Goal: Communication & Community: Share content

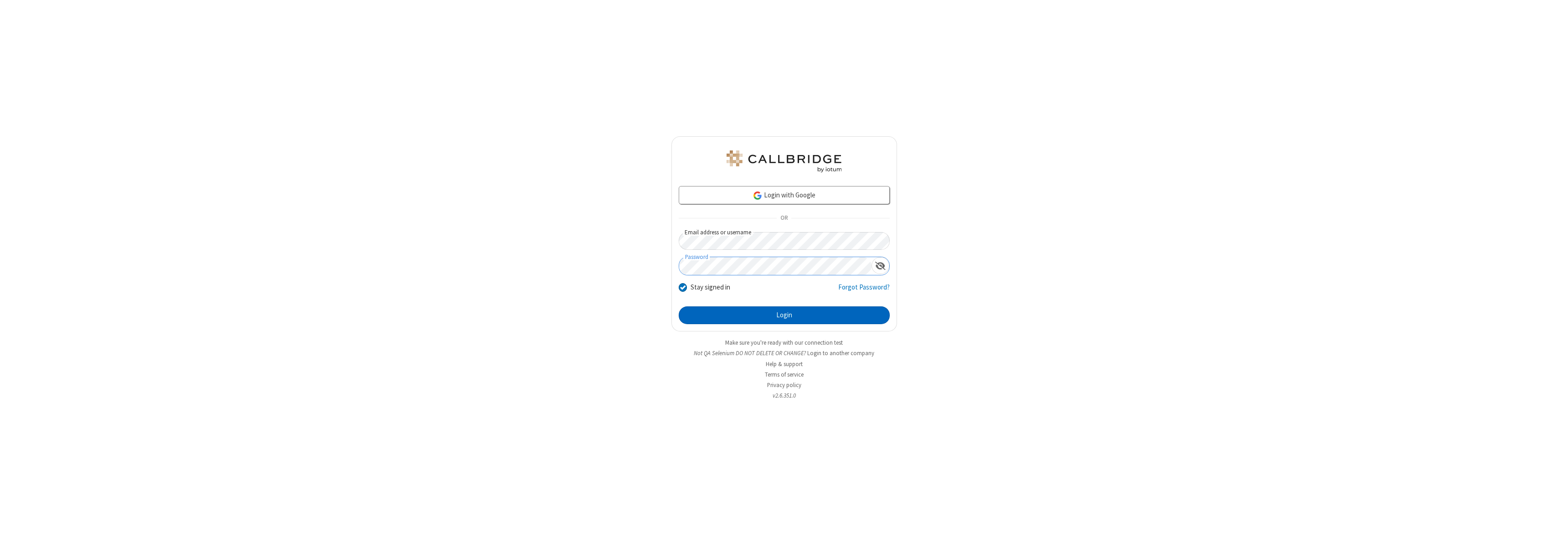
click at [784, 315] on button "Login" at bounding box center [784, 316] width 211 height 18
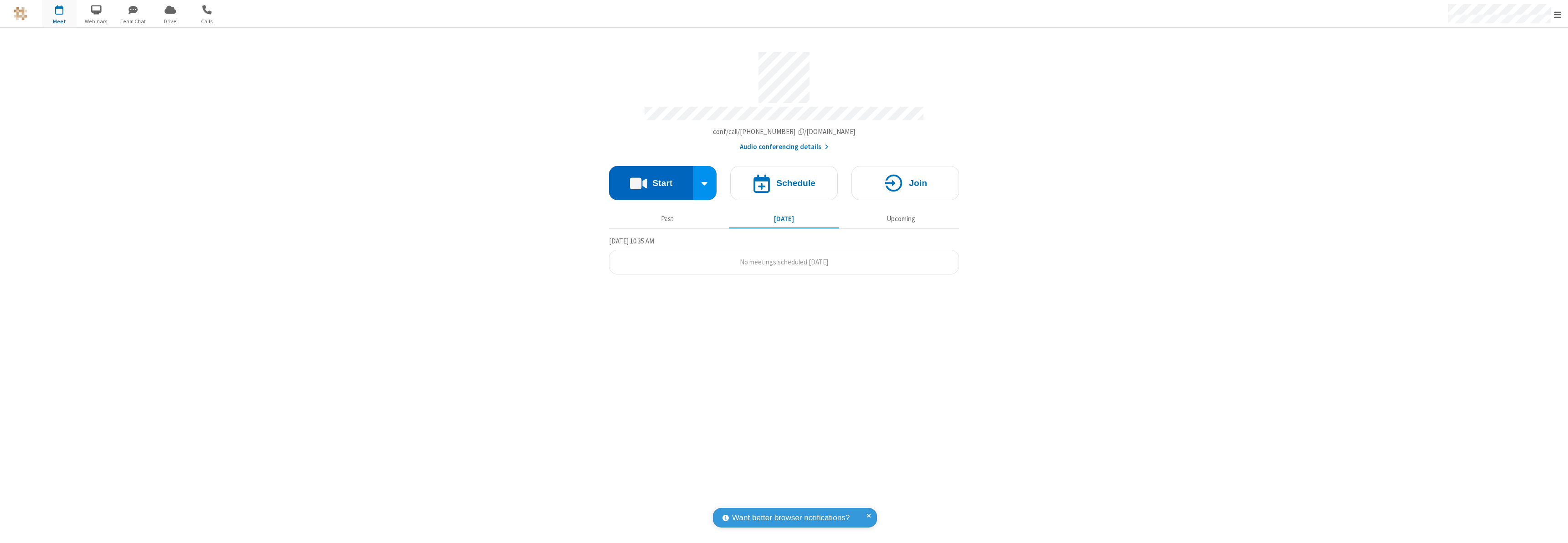
click at [651, 179] on button "Start" at bounding box center [651, 183] width 84 height 34
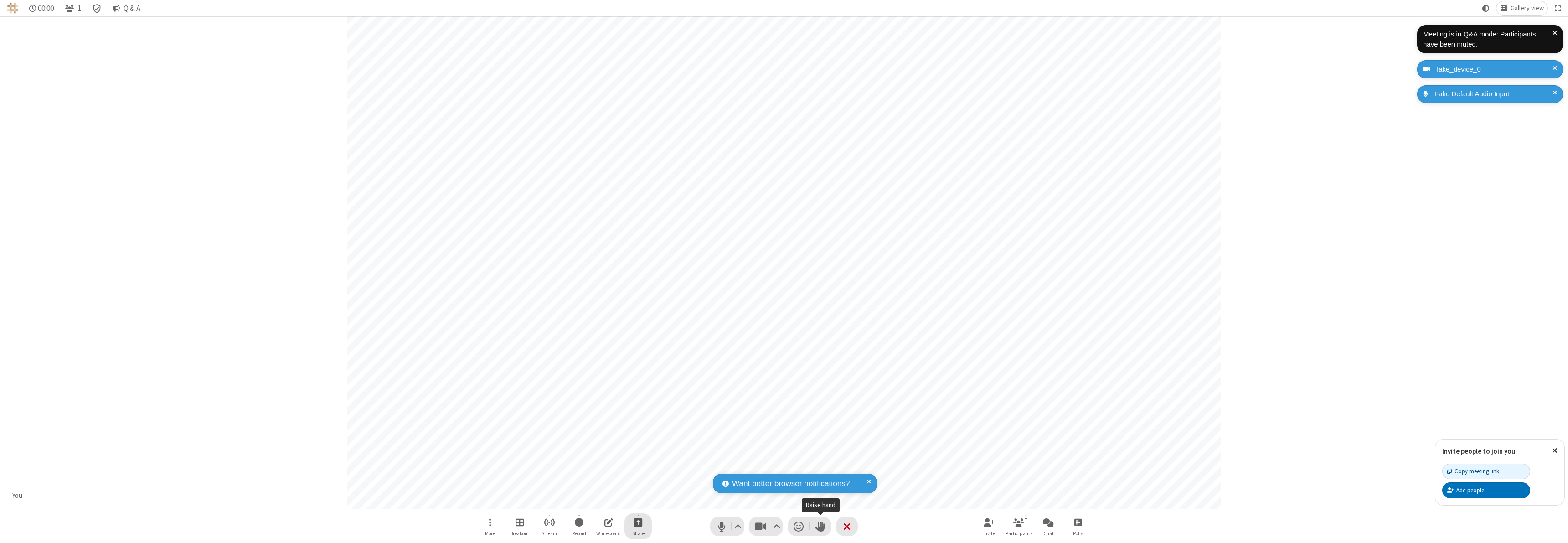
click at [638, 522] on span "Start sharing" at bounding box center [638, 522] width 9 height 12
click at [638, 466] on span "Share additional camera" at bounding box center [644, 468] width 68 height 8
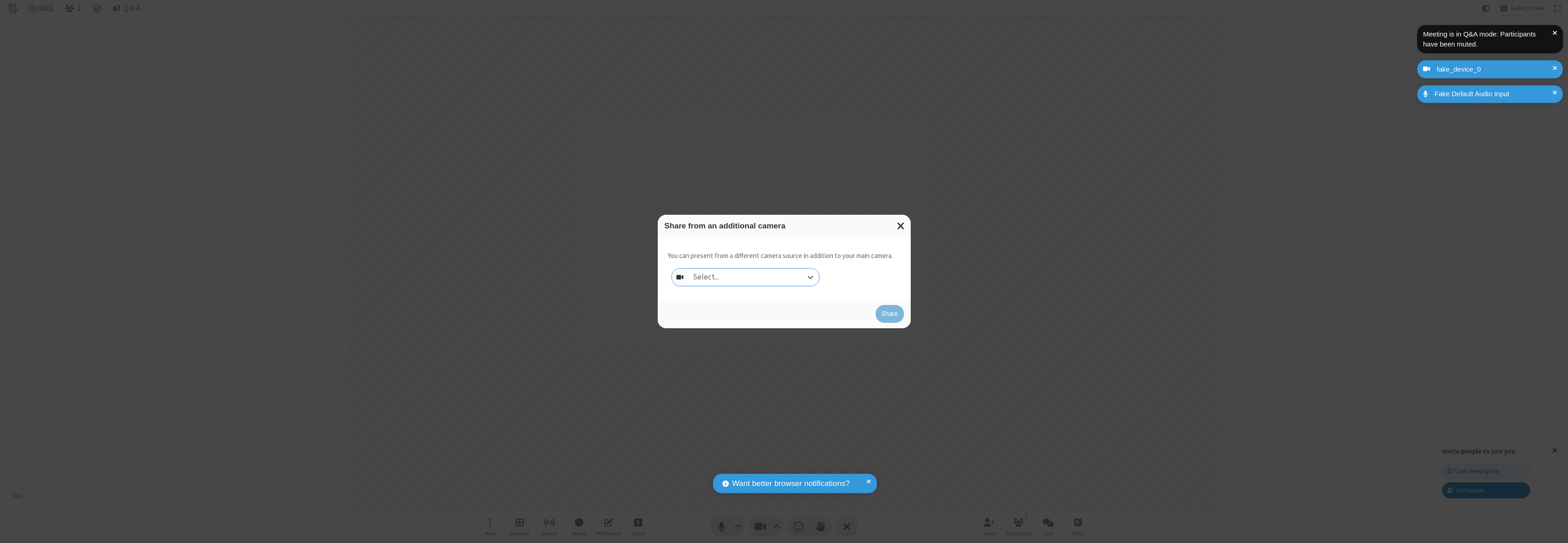
click at [754, 276] on div "Select..." at bounding box center [754, 277] width 131 height 17
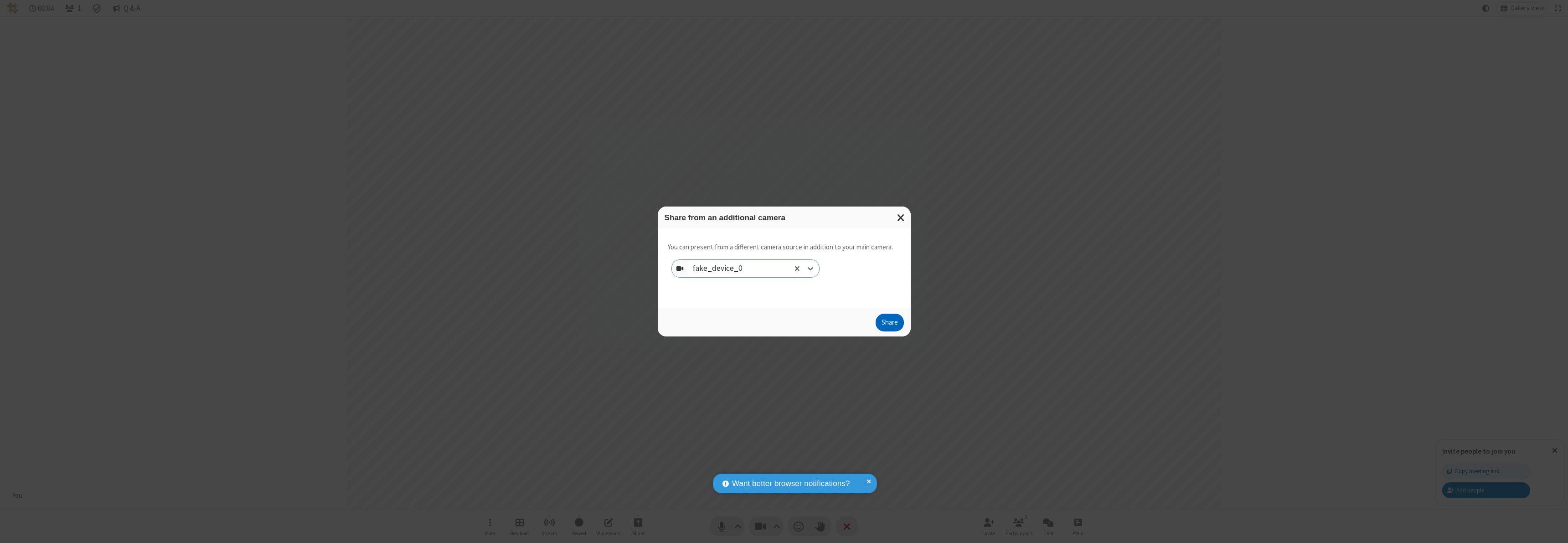
click at [889, 324] on button "Share" at bounding box center [890, 323] width 28 height 18
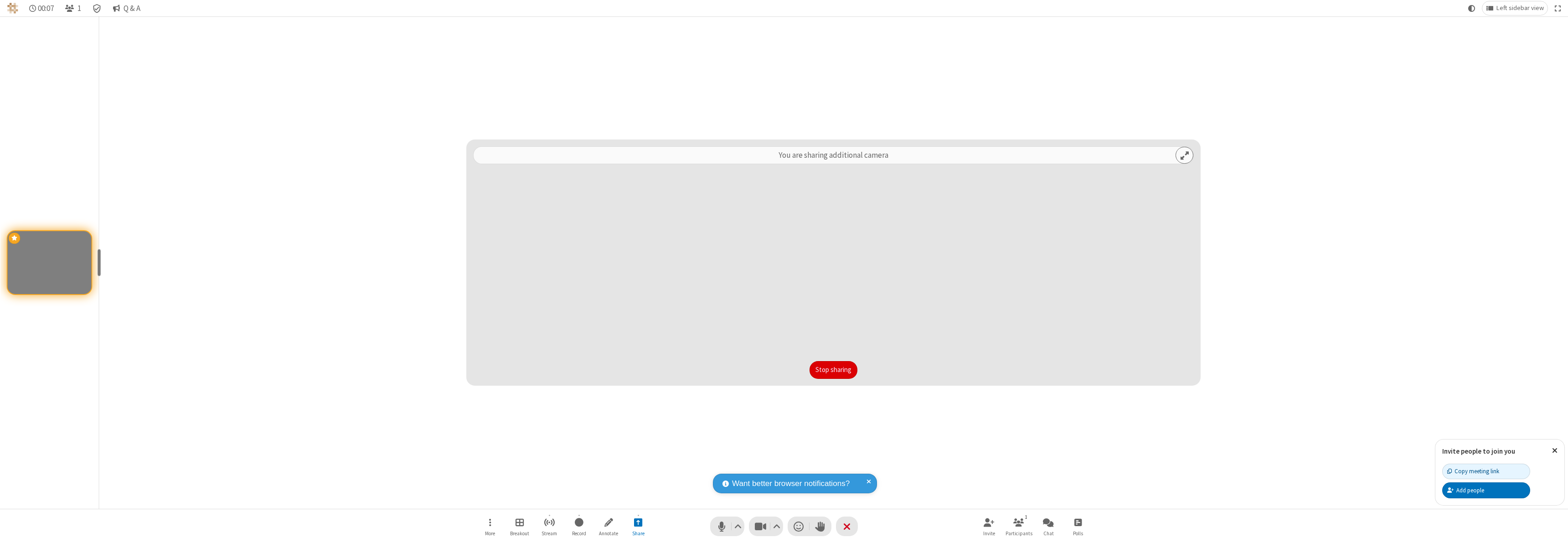
click at [833, 370] on button "Stop sharing" at bounding box center [833, 370] width 48 height 18
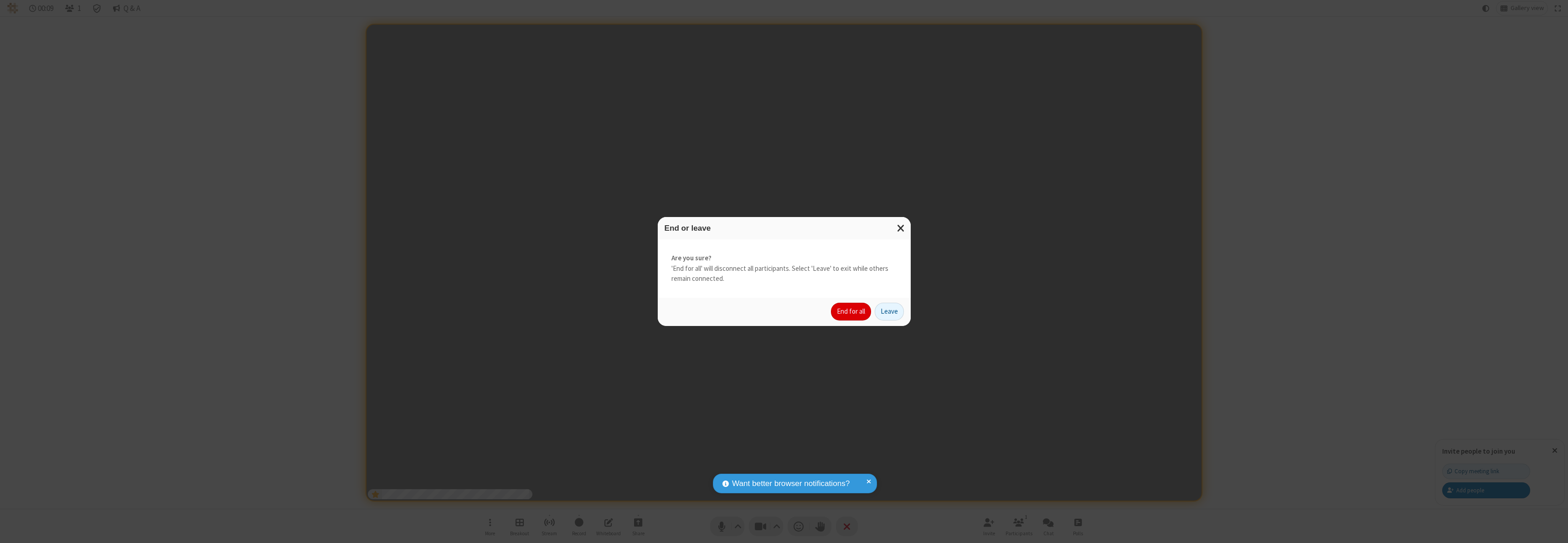
click at [851, 311] on button "End for all" at bounding box center [851, 312] width 40 height 18
